Goal: Task Accomplishment & Management: Use online tool/utility

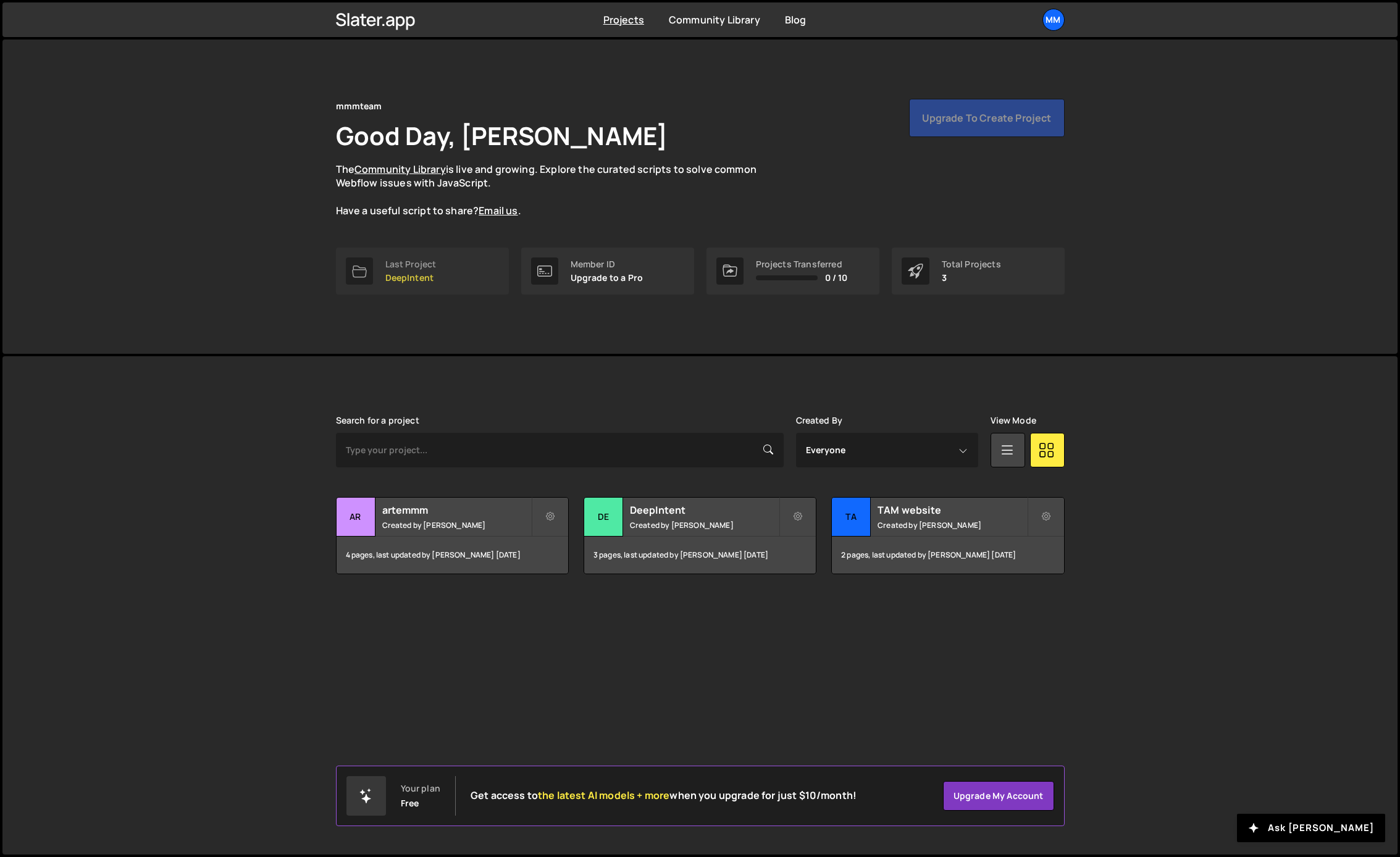
click at [462, 272] on link "Last Project DeepIntent" at bounding box center [422, 270] width 173 height 47
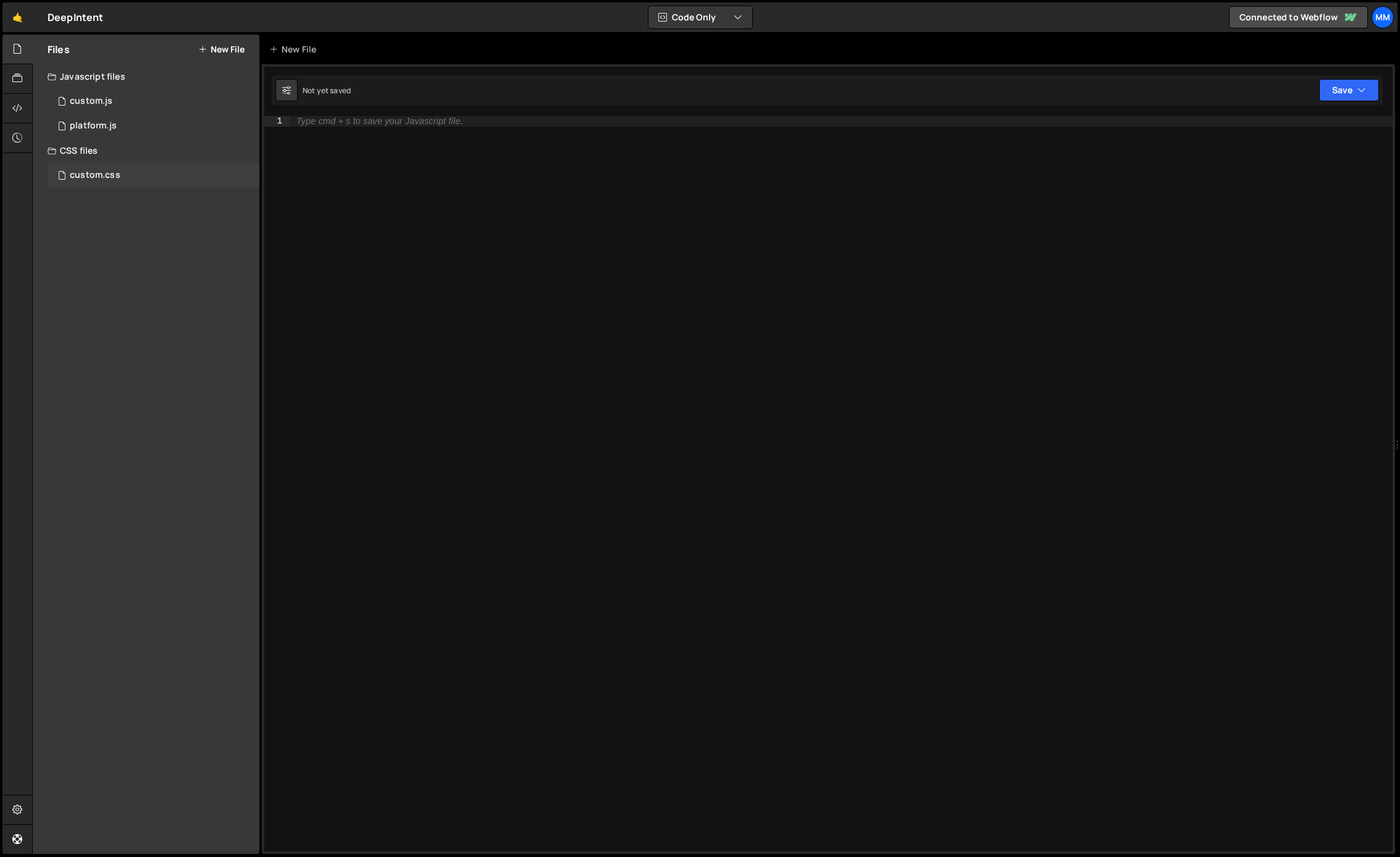
click at [115, 171] on div "custom.css" at bounding box center [94, 175] width 51 height 11
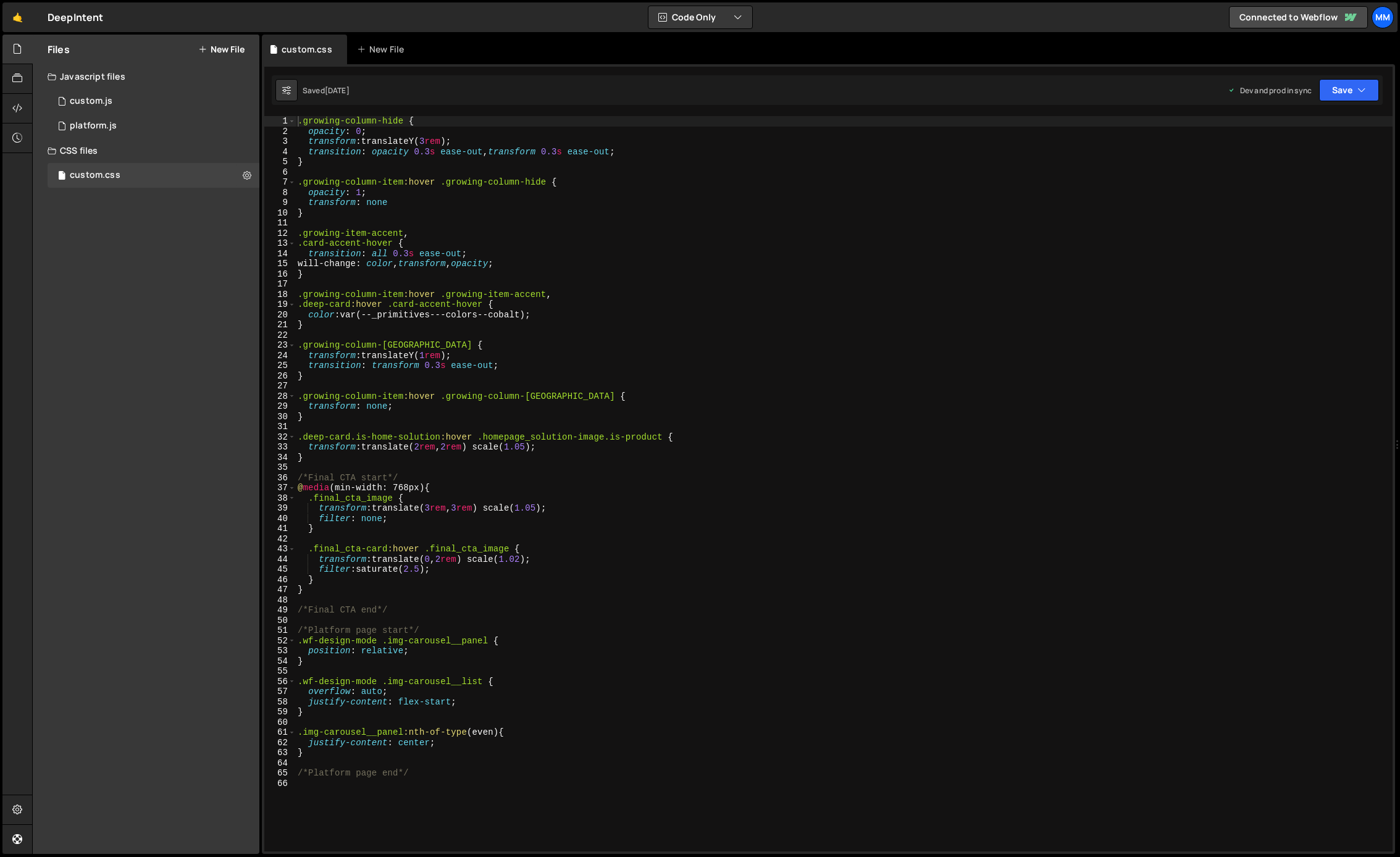
type textarea "/*Platform page end*/"
click at [446, 776] on div ".growing-column-hide { opacity : 0 ; transform : translateY( 3 rem ) ; transiti…" at bounding box center [844, 494] width 1098 height 756
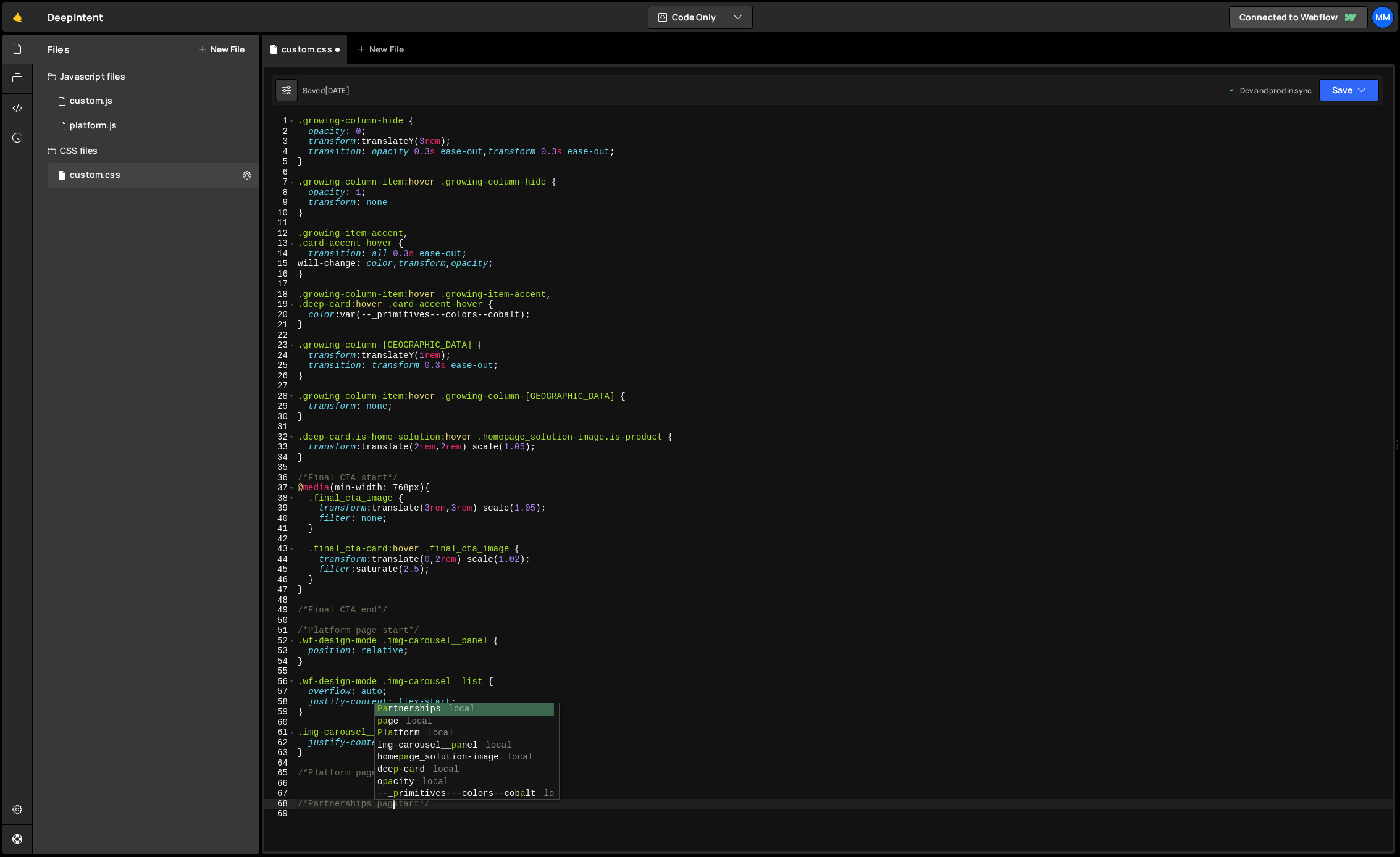
type textarea "/*Partnerships page start*/"
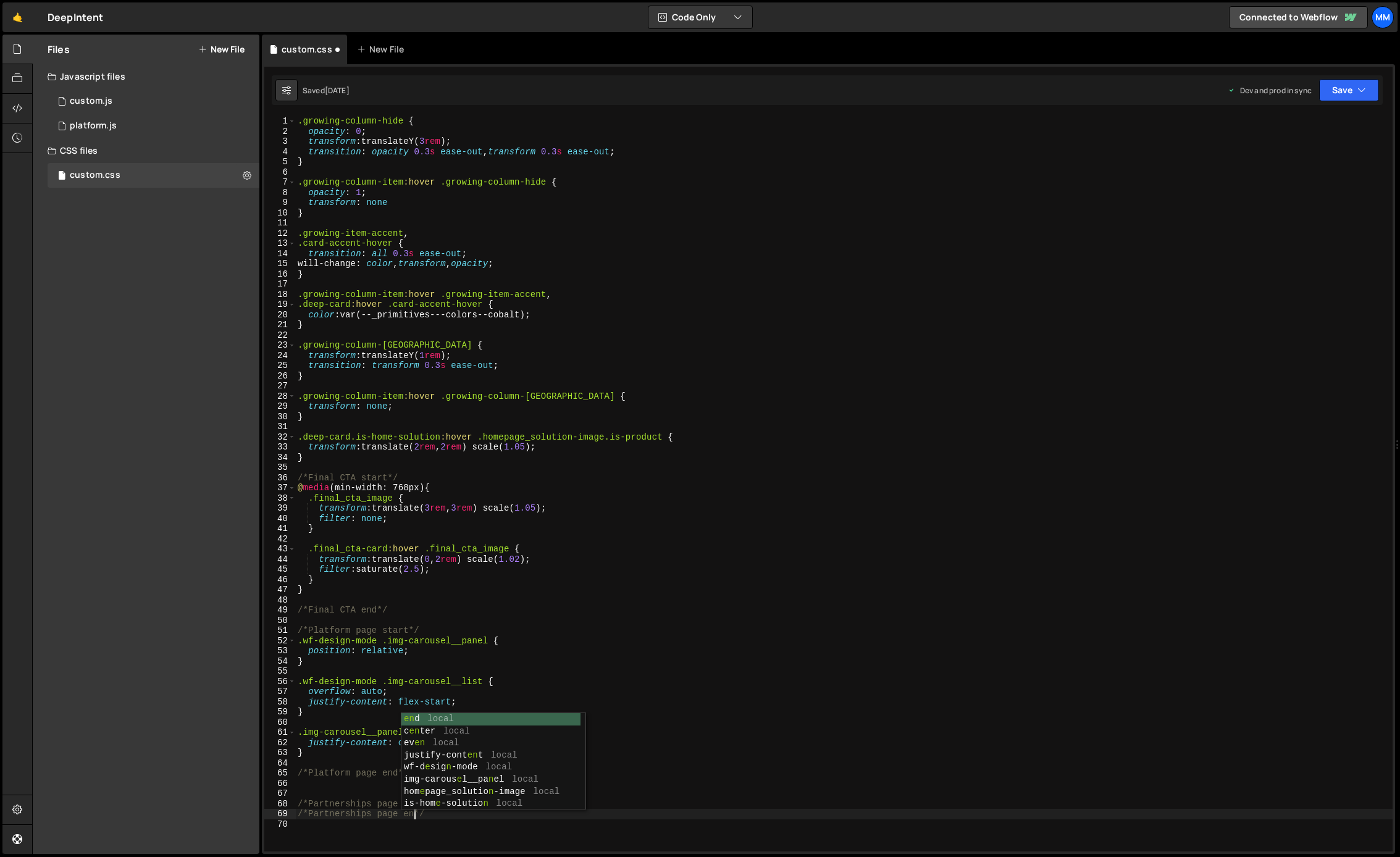
scroll to position [0, 8]
type textarea "/*Partnerships page start*/"
type textarea "."
paste textarea ".partner-logo-embed svg"
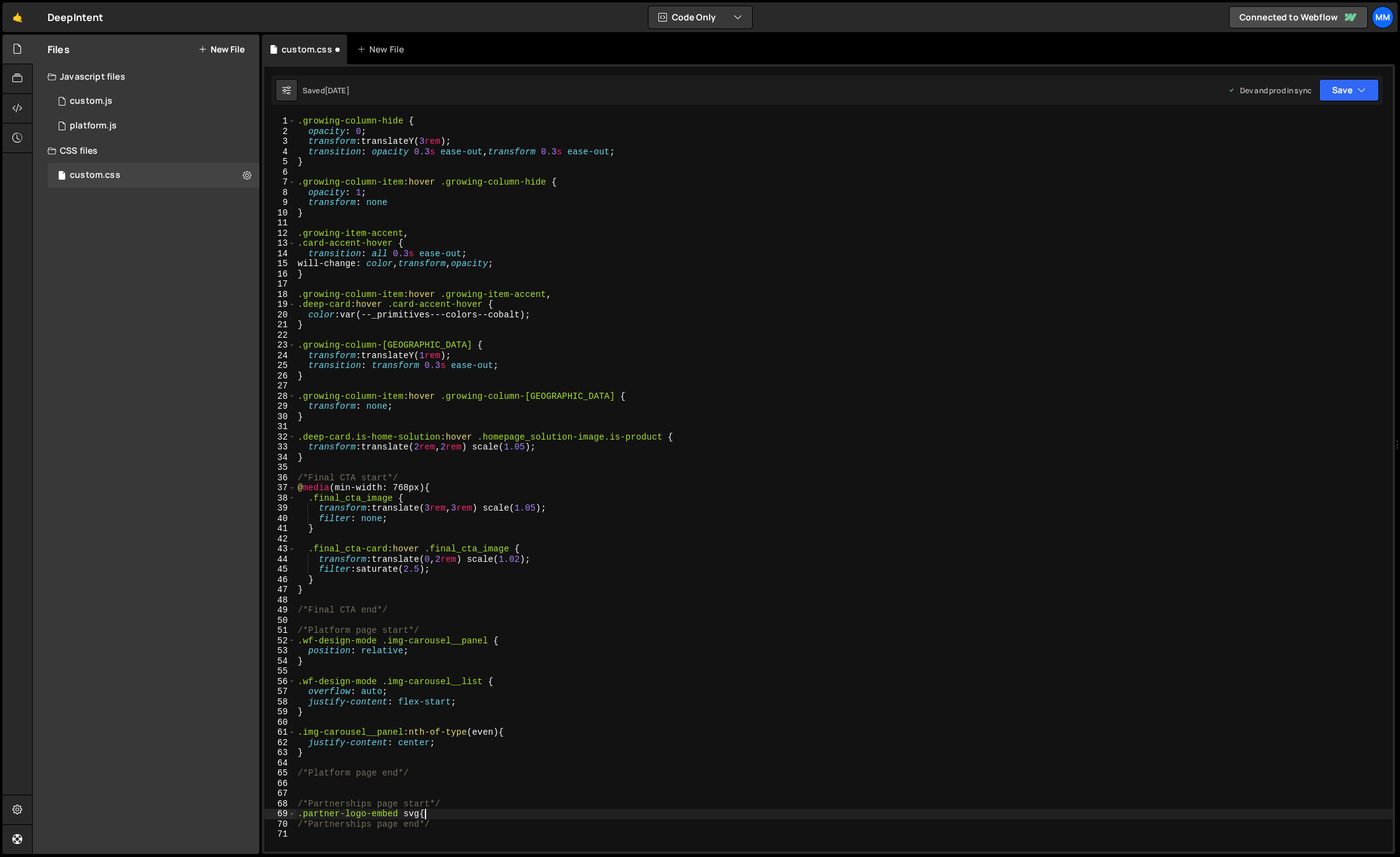
type textarea ".partner-logo-embed svg{}"
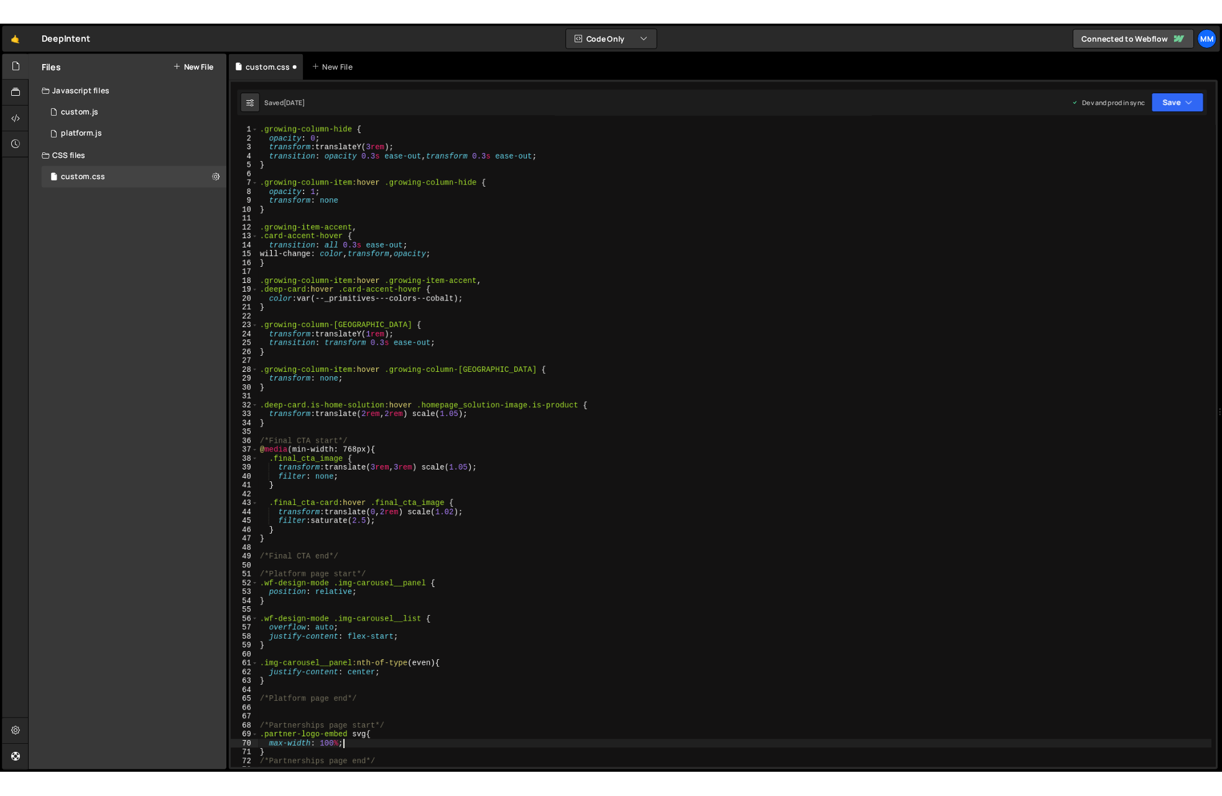
scroll to position [0, 6]
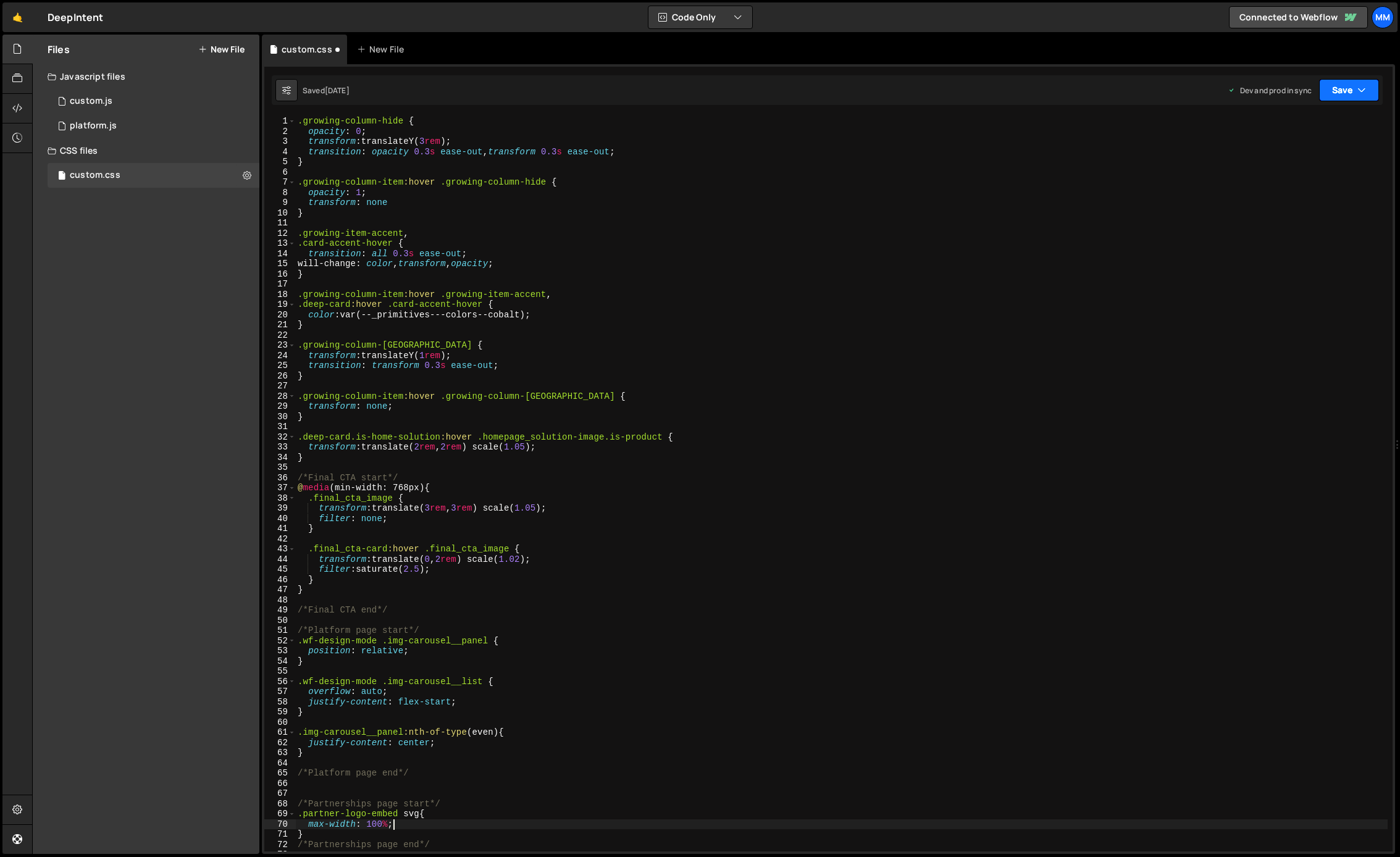
type textarea "max-width: 100%;"
click at [1341, 90] on button "Save" at bounding box center [1349, 90] width 60 height 22
click at [1289, 171] on div "[DATE]" at bounding box center [1277, 174] width 24 height 11
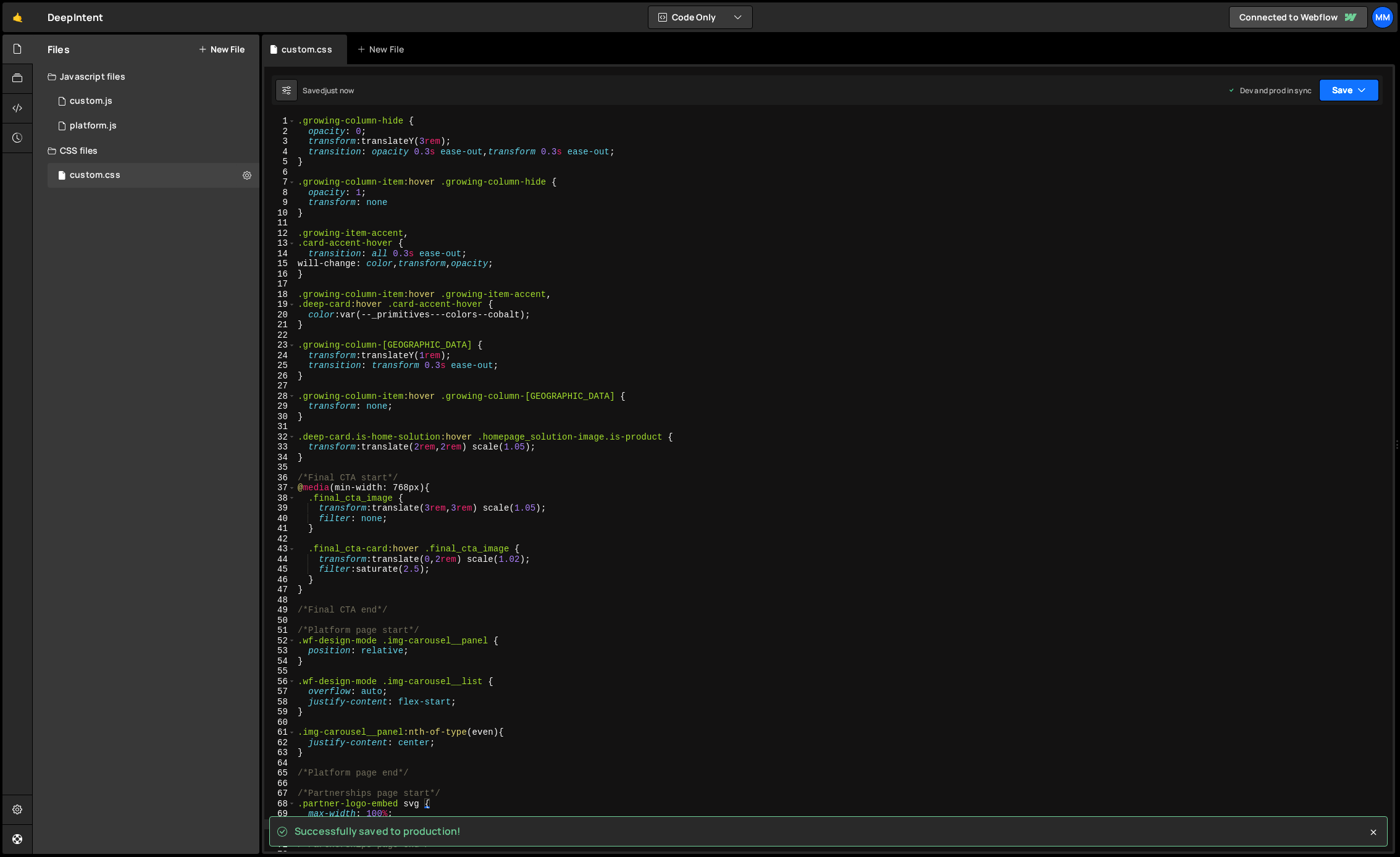
click at [1341, 89] on button "Save" at bounding box center [1349, 90] width 60 height 22
click at [1300, 126] on div "Save to Staging S" at bounding box center [1307, 120] width 128 height 12
